Goal: Contribute content: Contribute content

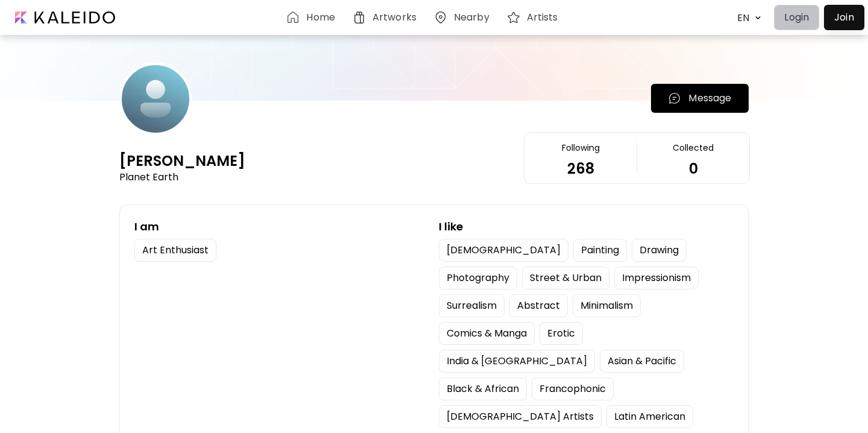
click at [787, 29] on button "Login" at bounding box center [796, 17] width 45 height 25
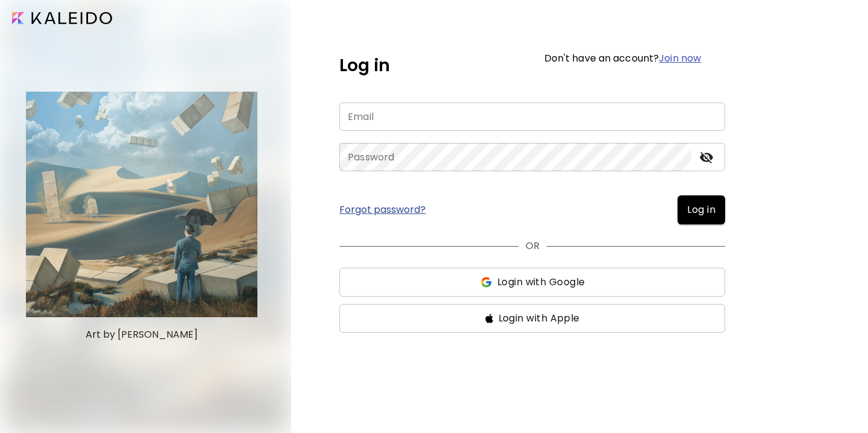
click at [469, 130] on input "email" at bounding box center [532, 116] width 386 height 28
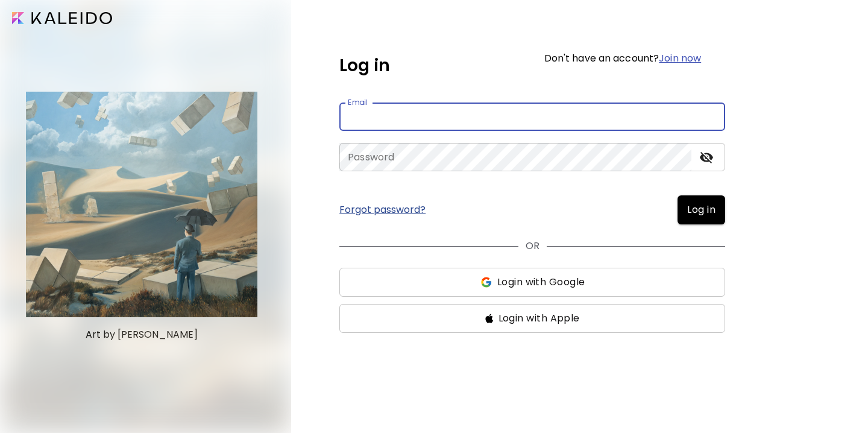
type input "**********"
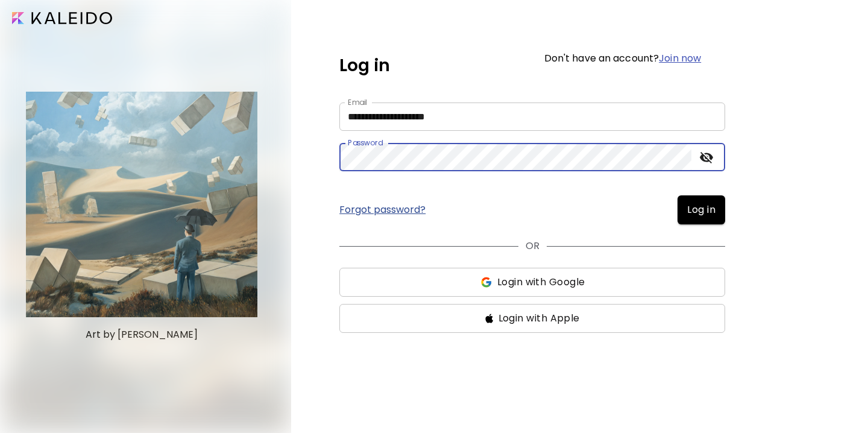
click at [498, 115] on input "**********" at bounding box center [532, 116] width 386 height 28
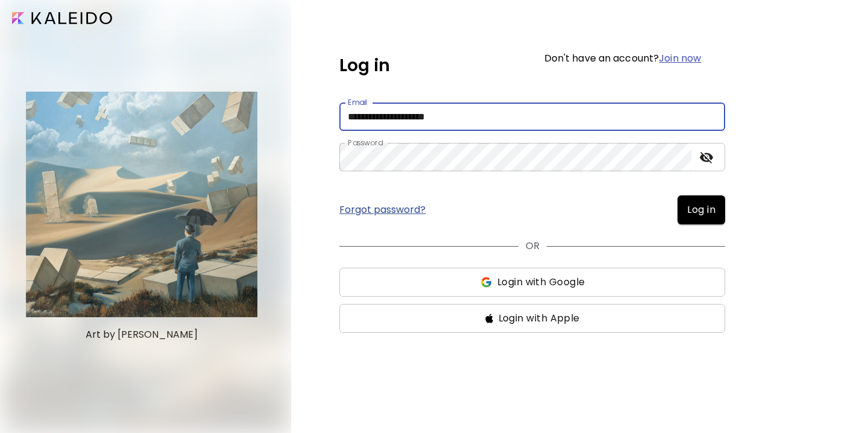
drag, startPoint x: 487, startPoint y: 115, endPoint x: 306, endPoint y: 119, distance: 180.3
click at [306, 119] on div "**********" at bounding box center [579, 216] width 577 height 433
type input "**********"
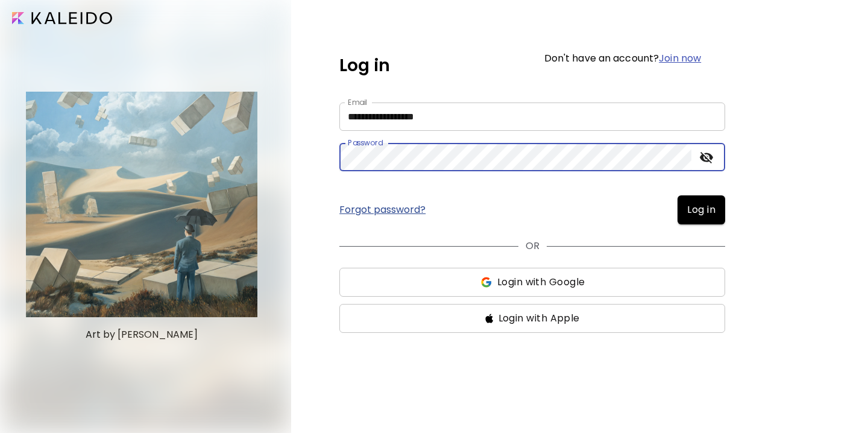
click at [701, 215] on span "Log in" at bounding box center [701, 210] width 28 height 14
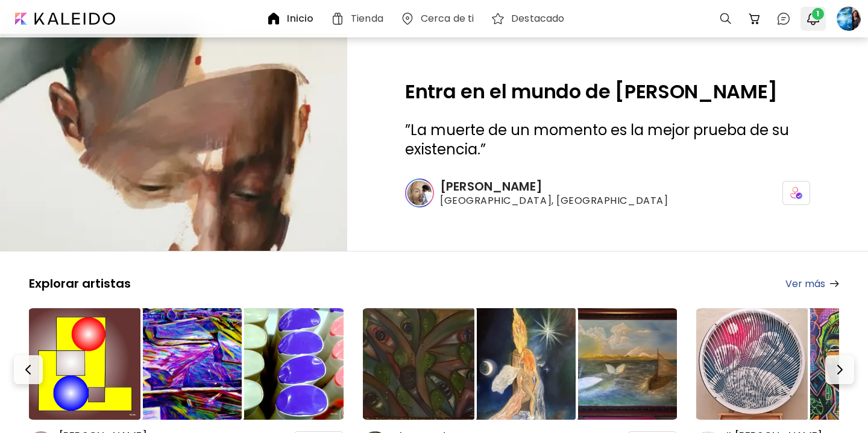
click at [814, 22] on img "button" at bounding box center [813, 18] width 14 height 14
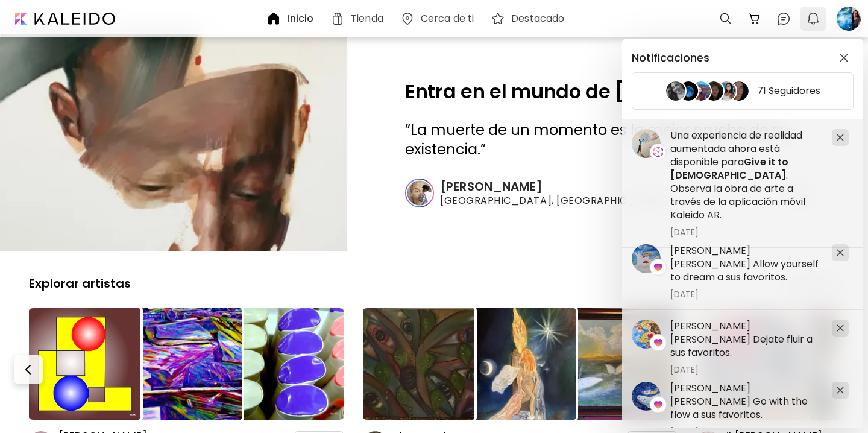
click at [814, 22] on div "Notificaciones 71 Seguidores [PERSON_NAME] [PERSON_NAME] Allow yourself to drea…" at bounding box center [434, 216] width 868 height 433
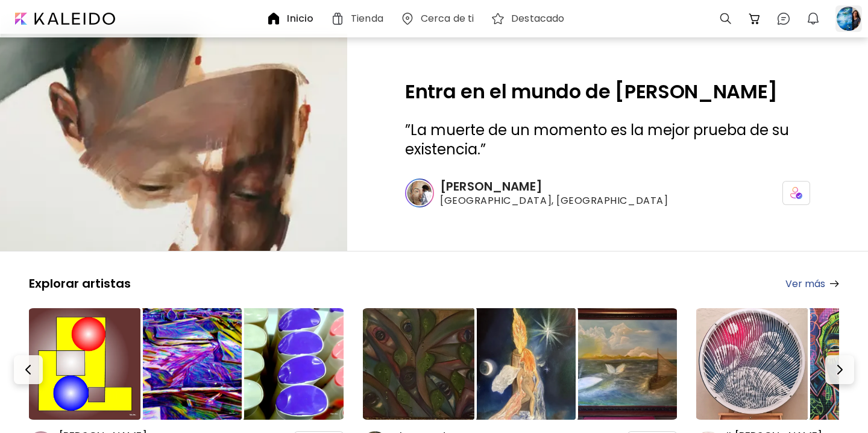
click at [838, 22] on div at bounding box center [849, 18] width 27 height 27
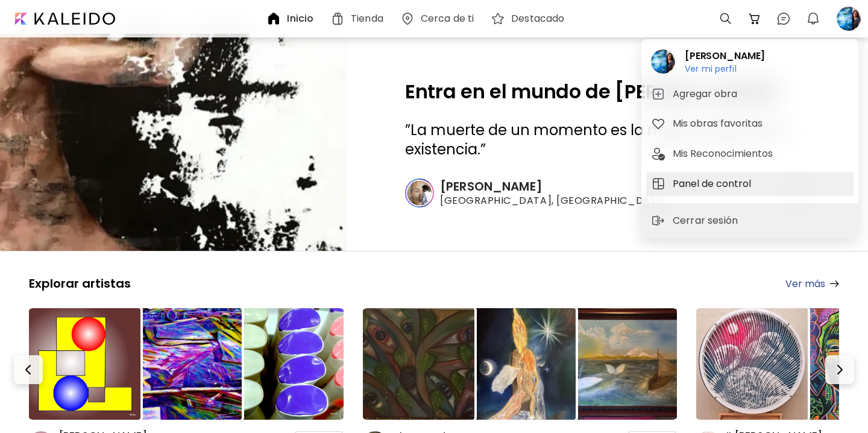
click at [699, 187] on h5 "Panel de control" at bounding box center [714, 184] width 82 height 14
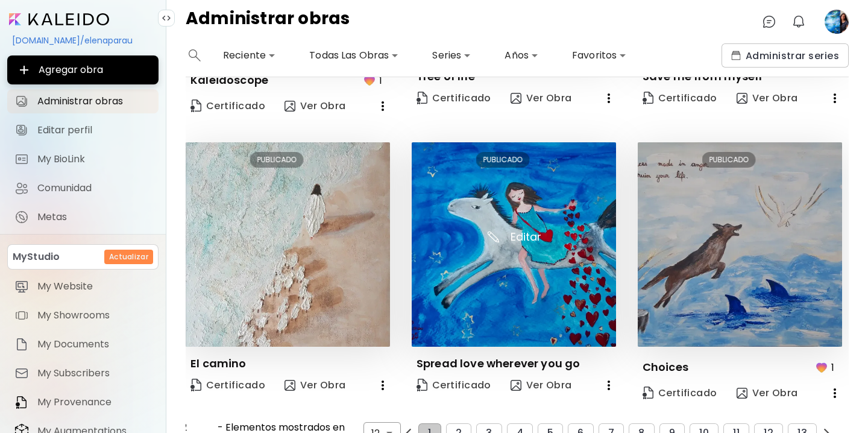
scroll to position [840, 0]
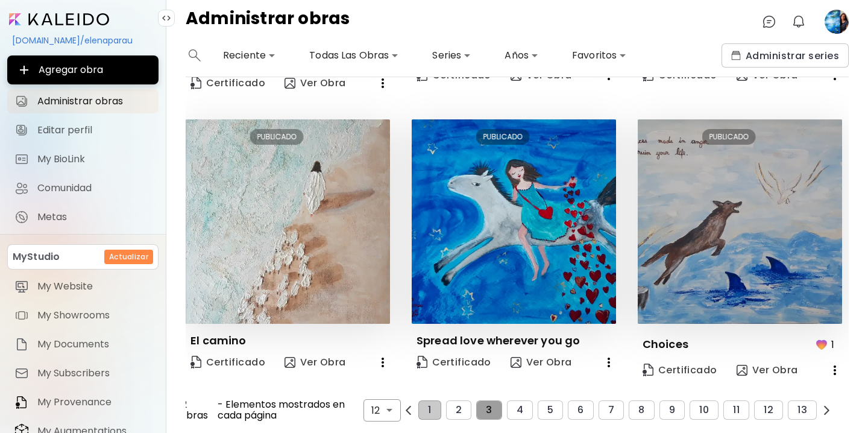
click at [490, 410] on span "3" at bounding box center [489, 410] width 6 height 11
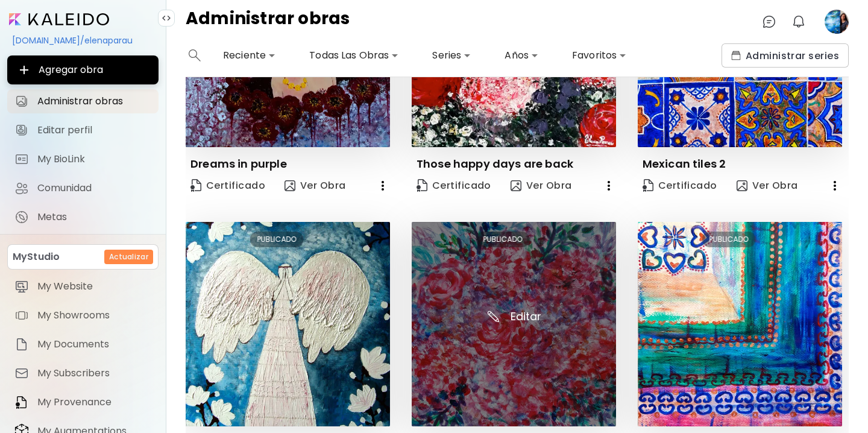
scroll to position [811, 0]
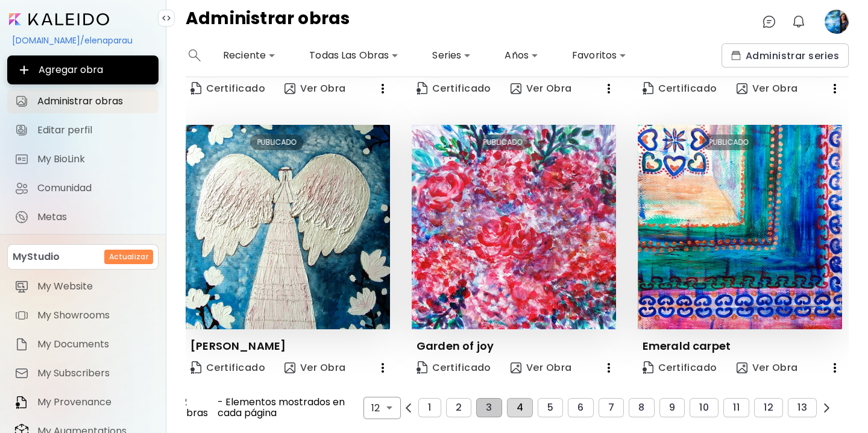
click at [513, 407] on button "4" at bounding box center [520, 407] width 26 height 19
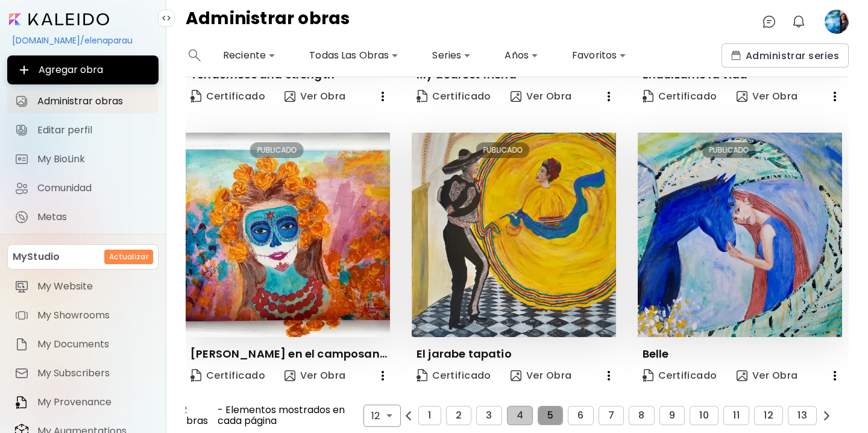
click at [546, 412] on button "5" at bounding box center [550, 415] width 25 height 19
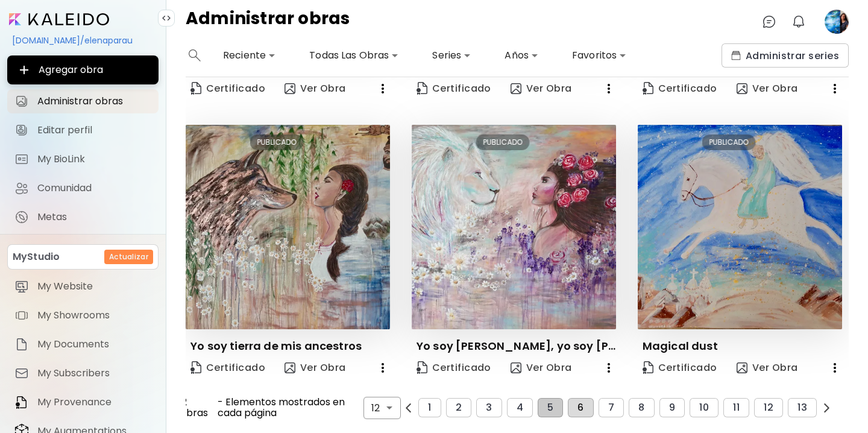
click at [578, 409] on span "6" at bounding box center [581, 407] width 6 height 11
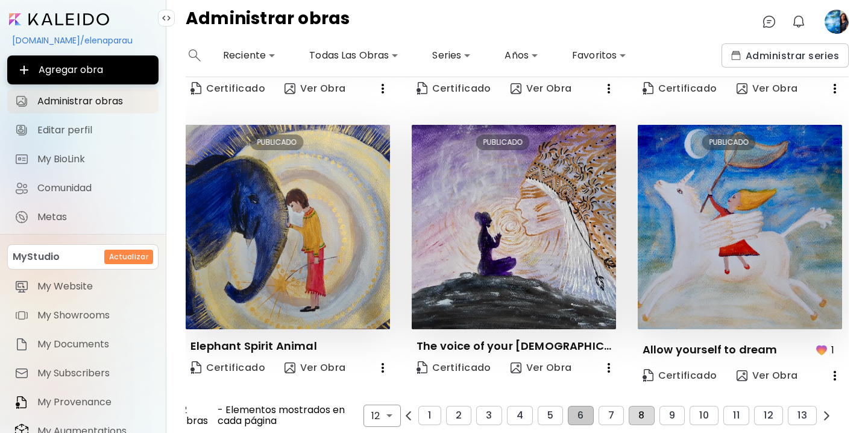
click at [645, 412] on button "8" at bounding box center [641, 415] width 25 height 19
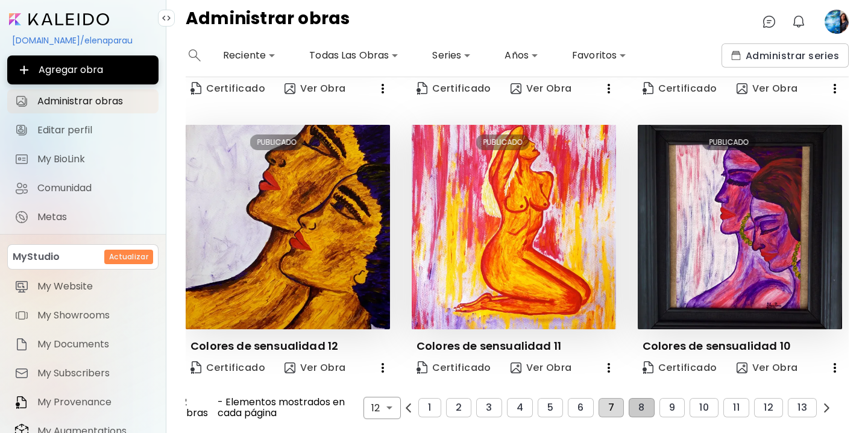
click at [613, 403] on button "7" at bounding box center [611, 407] width 25 height 19
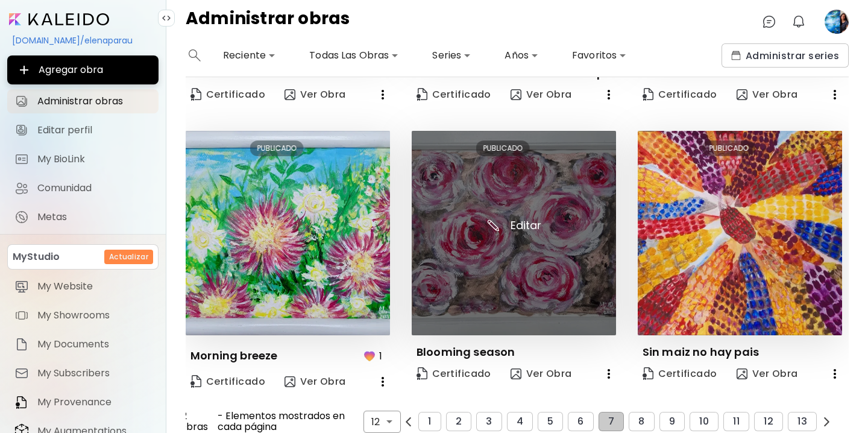
scroll to position [833, 0]
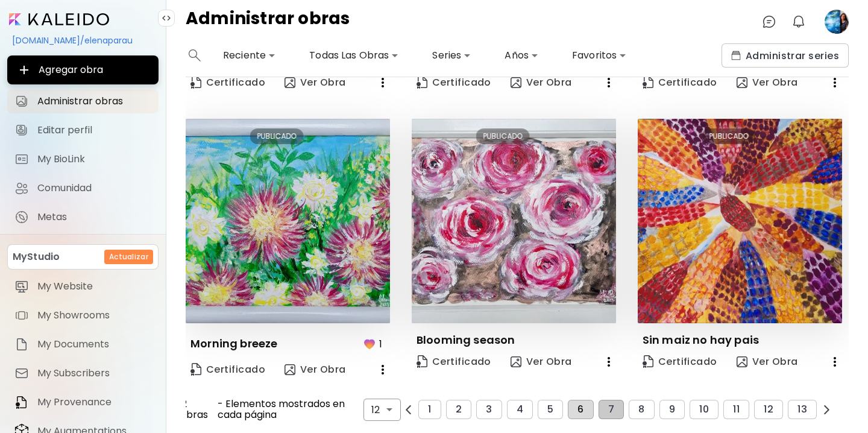
click at [579, 410] on span "6" at bounding box center [581, 409] width 6 height 11
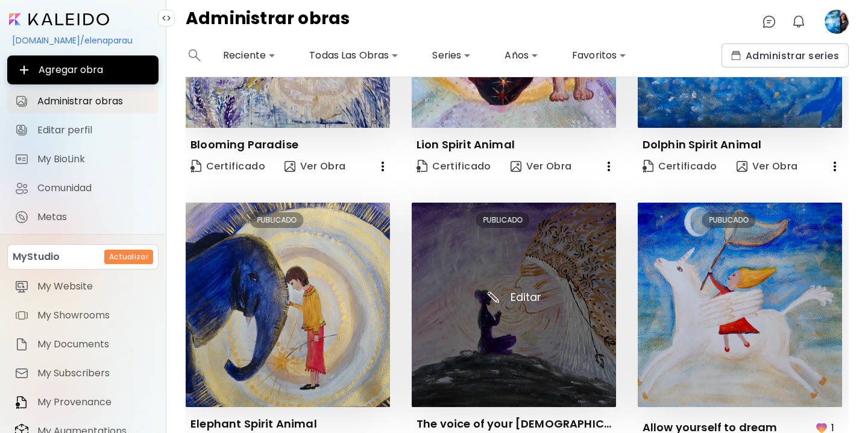
scroll to position [819, 0]
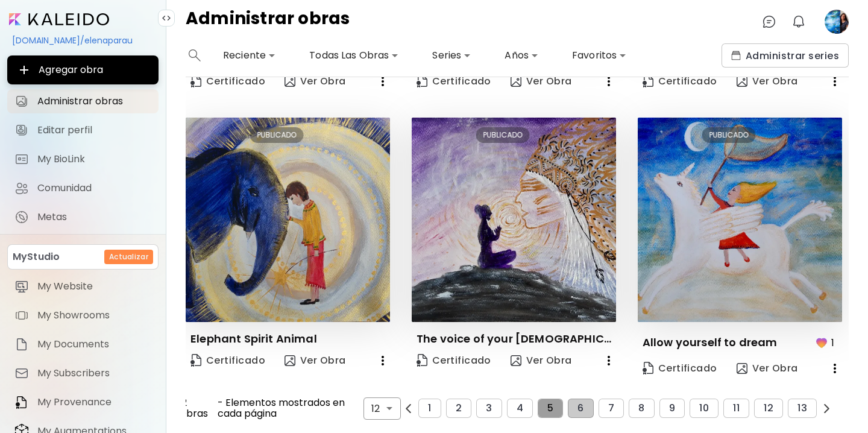
click at [547, 409] on span "5" at bounding box center [550, 408] width 6 height 11
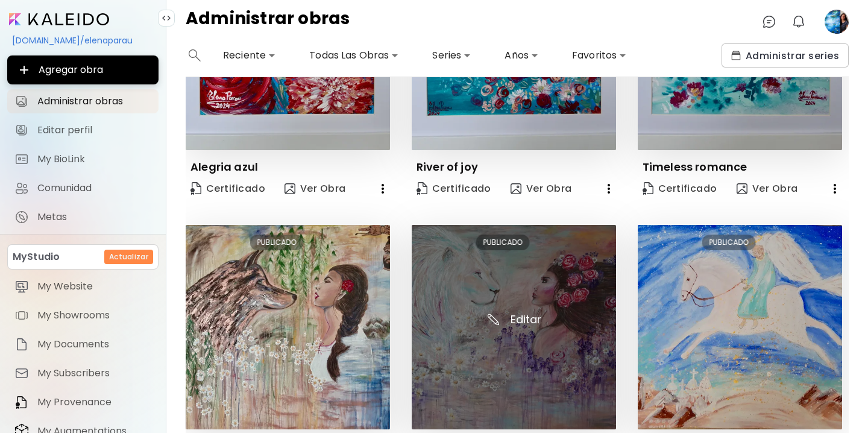
scroll to position [811, 0]
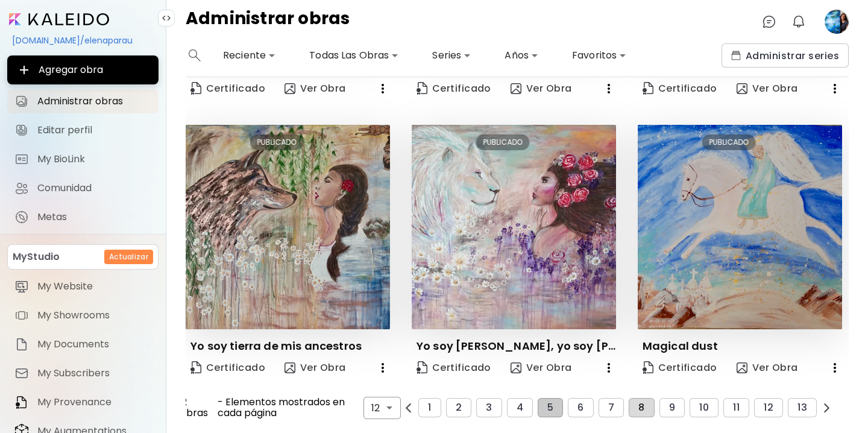
click at [634, 408] on button "8" at bounding box center [641, 407] width 25 height 19
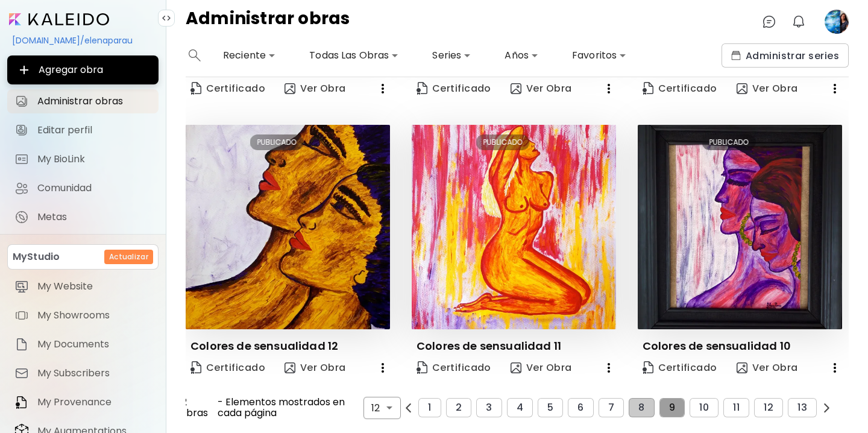
click at [672, 408] on span "9" at bounding box center [672, 407] width 6 height 11
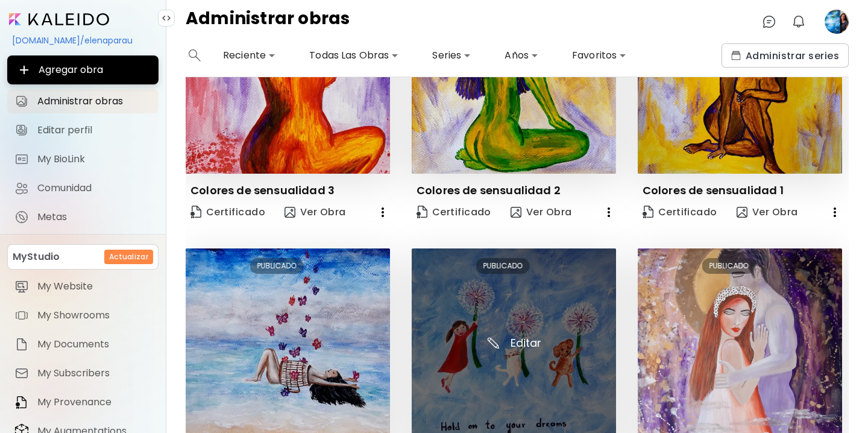
scroll to position [819, 0]
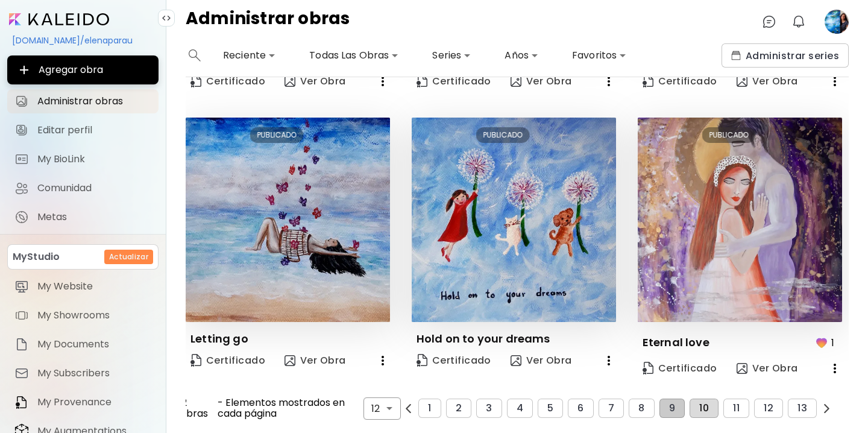
click at [704, 405] on span "10" at bounding box center [704, 408] width 10 height 11
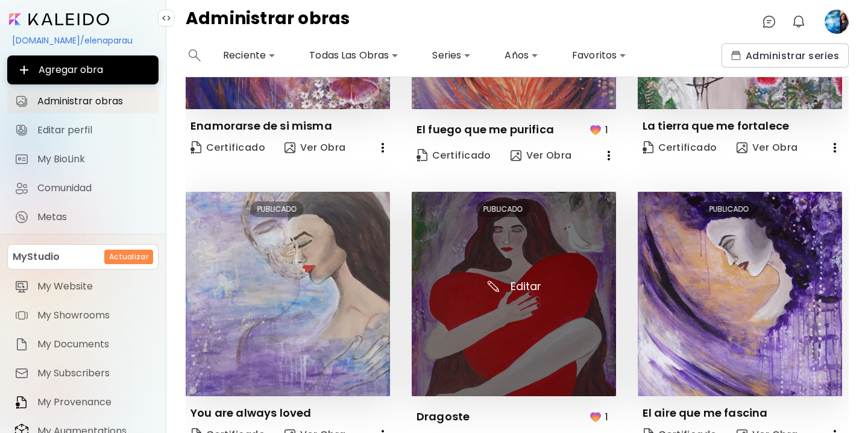
scroll to position [840, 0]
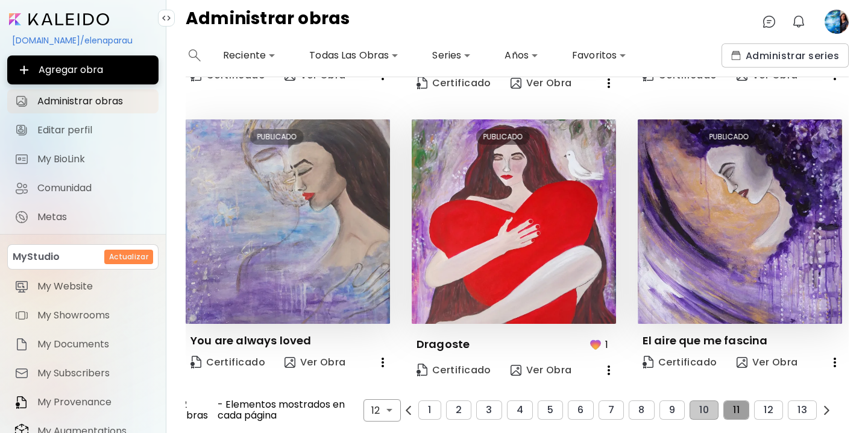
click at [737, 405] on span "11" at bounding box center [736, 410] width 7 height 11
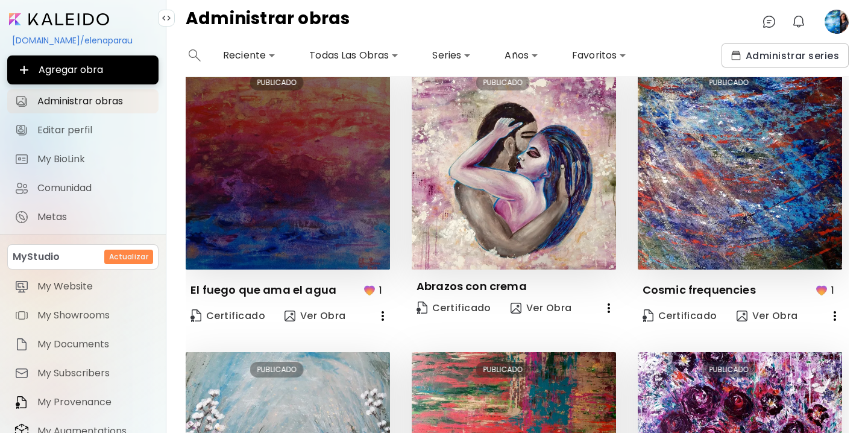
scroll to position [326, 0]
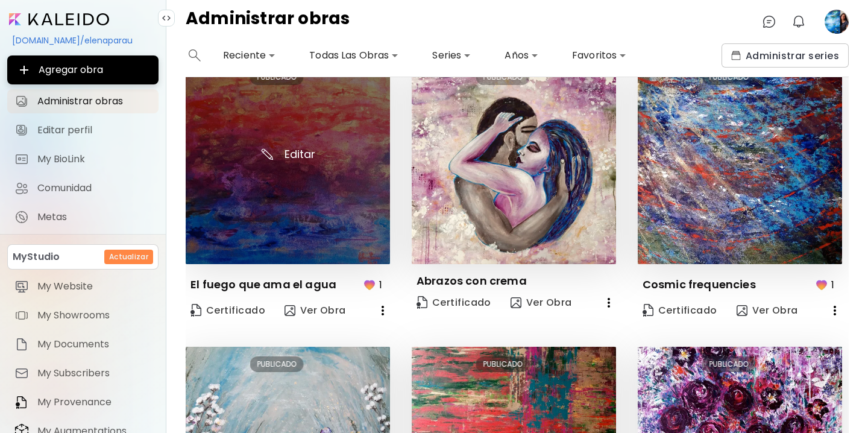
click at [292, 209] on img at bounding box center [288, 162] width 204 height 204
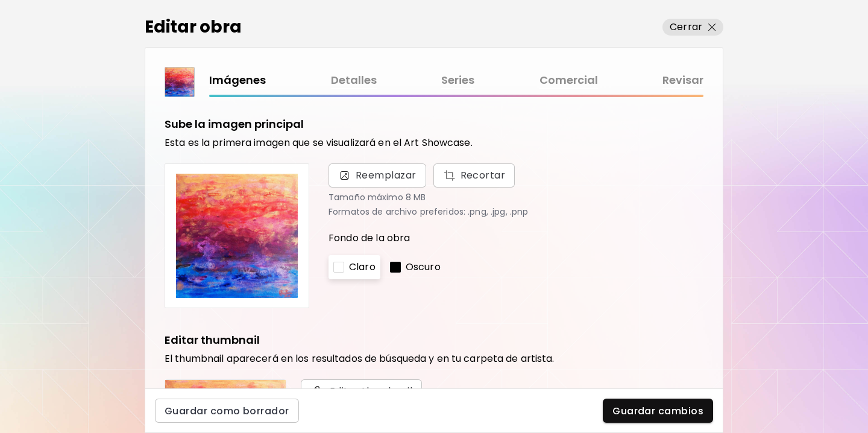
click at [565, 81] on link "Comercial" at bounding box center [569, 80] width 58 height 17
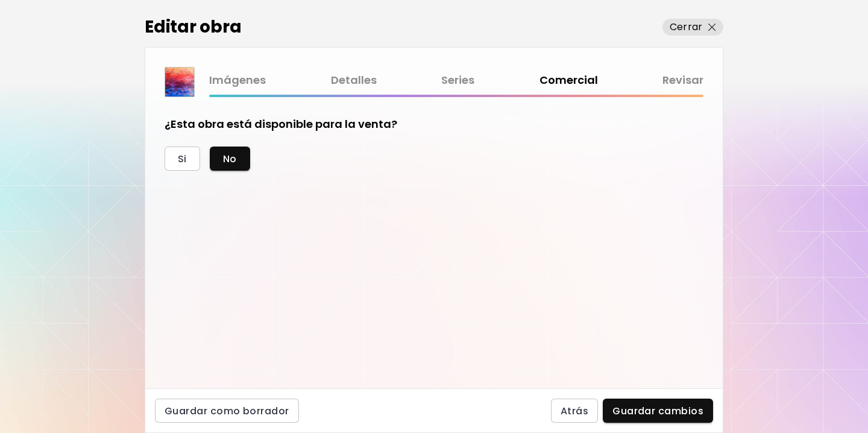
click at [347, 81] on link "Detalles" at bounding box center [354, 80] width 46 height 17
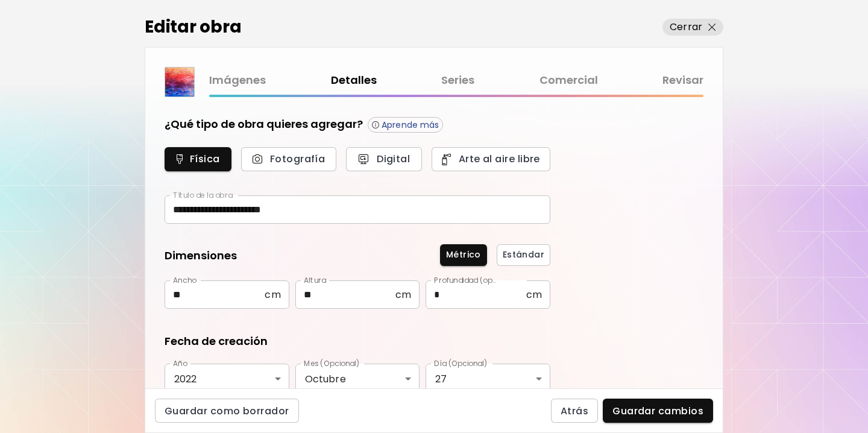
type input "********"
click at [461, 85] on link "Series" at bounding box center [457, 80] width 33 height 17
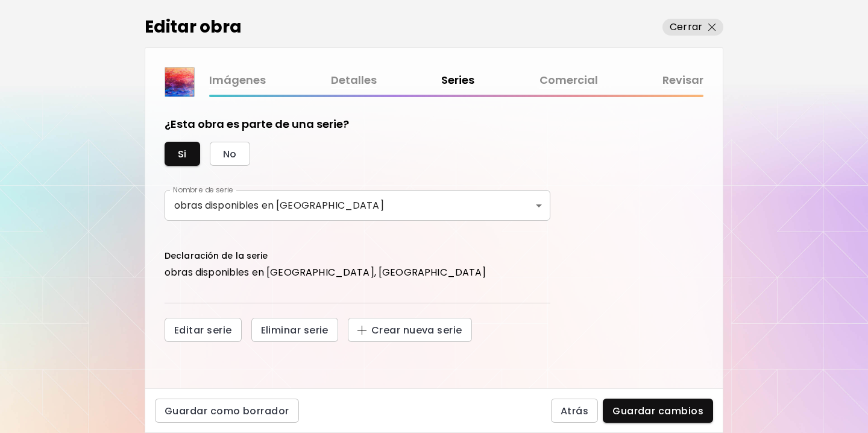
click at [239, 77] on link "Imágenes" at bounding box center [237, 80] width 57 height 17
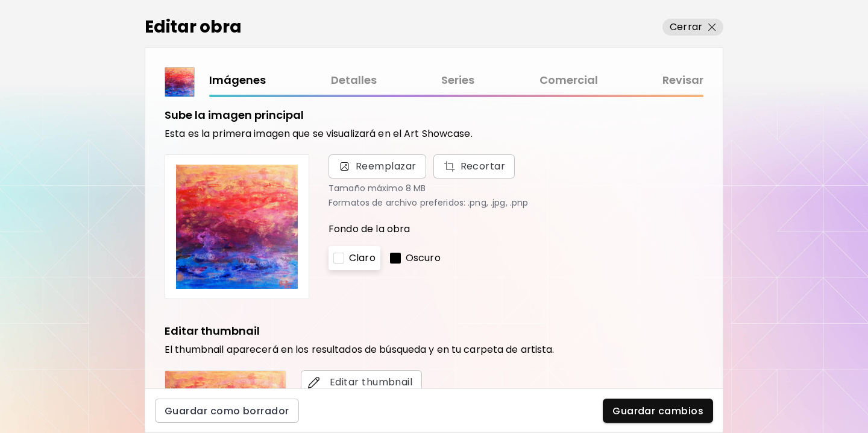
scroll to position [1, 0]
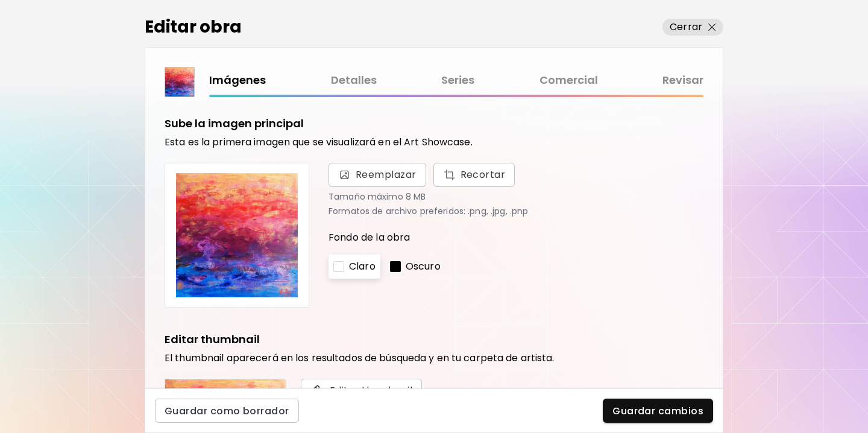
click at [348, 81] on link "Detalles" at bounding box center [354, 80] width 46 height 17
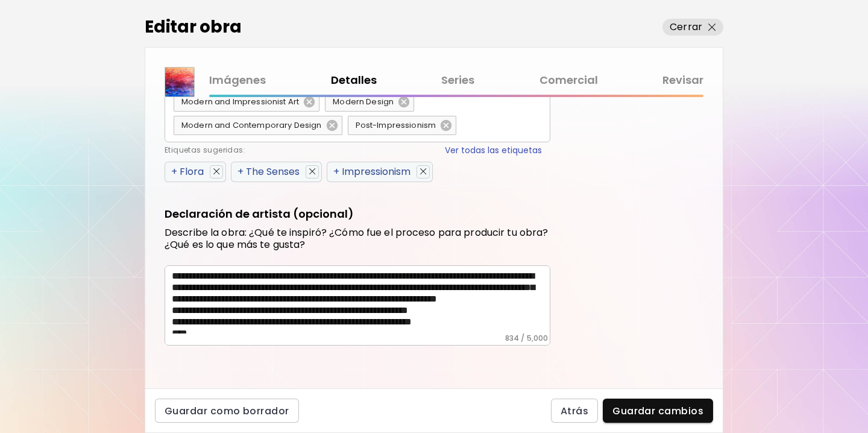
click at [565, 86] on link "Comercial" at bounding box center [569, 80] width 58 height 17
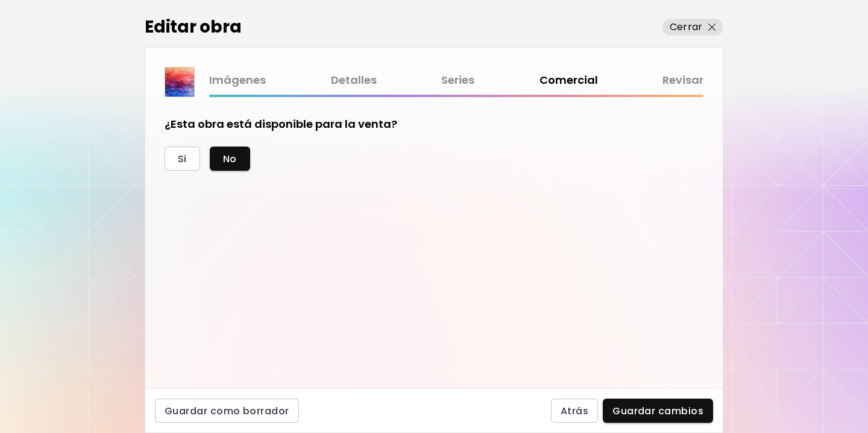
click at [354, 87] on link "Detalles" at bounding box center [354, 80] width 46 height 17
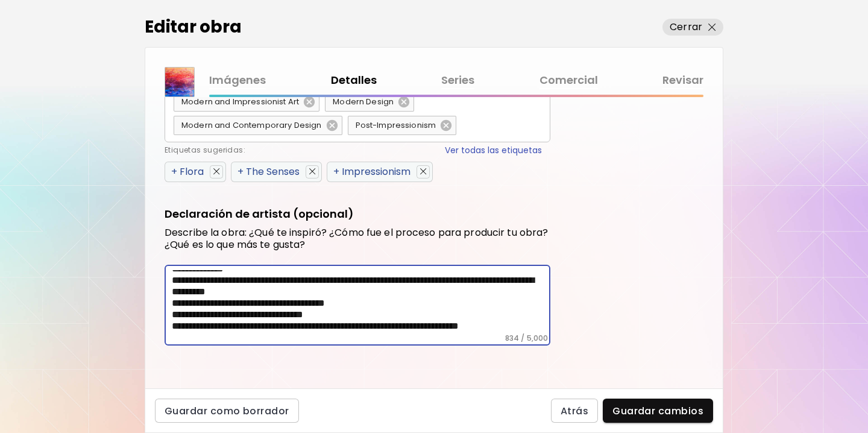
scroll to position [166, 0]
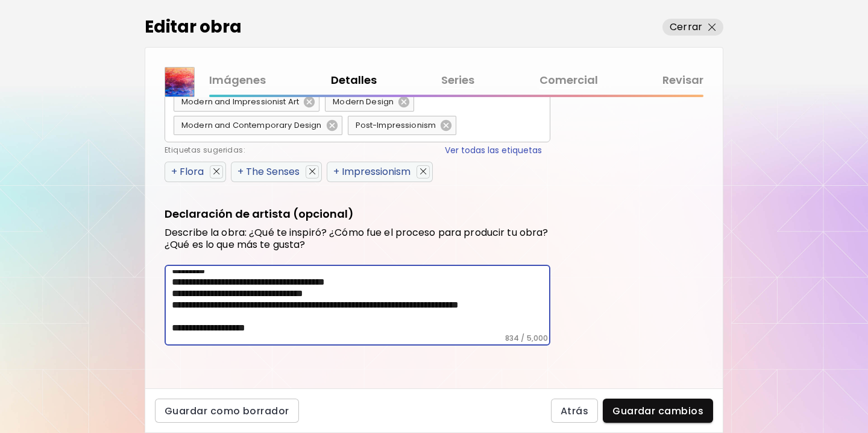
drag, startPoint x: 171, startPoint y: 275, endPoint x: 253, endPoint y: 374, distance: 128.4
click at [253, 374] on div "**********" at bounding box center [434, 242] width 578 height 291
